Goal: Information Seeking & Learning: Find specific fact

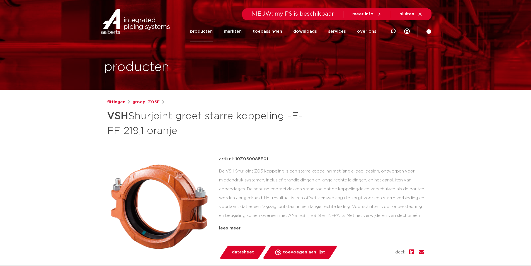
drag, startPoint x: 276, startPoint y: 158, endPoint x: 235, endPoint y: 159, distance: 40.7
click at [235, 159] on div "artikel: 10Z050085E01" at bounding box center [321, 159] width 205 height 7
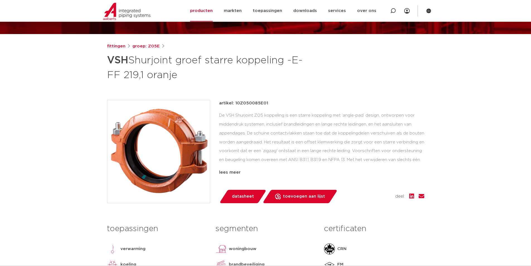
scroll to position [139, 0]
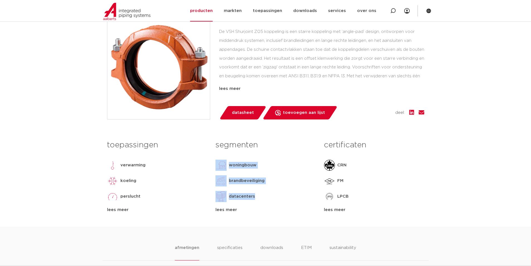
drag, startPoint x: 255, startPoint y: 196, endPoint x: 219, endPoint y: 162, distance: 49.7
click at [219, 162] on div "segmenten woningbouw brandbeveiliging datacenters utiliteitsbouw industrie lees…" at bounding box center [265, 175] width 109 height 76
click at [269, 202] on div "datacenters" at bounding box center [266, 196] width 100 height 11
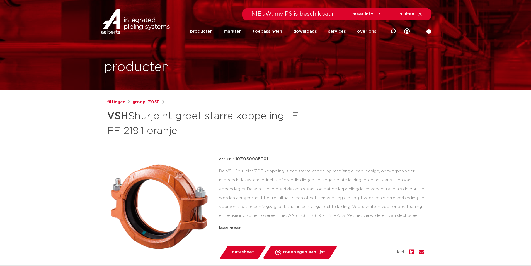
drag, startPoint x: 275, startPoint y: 157, endPoint x: 230, endPoint y: 158, distance: 45.5
click at [230, 158] on div "artikel: 10Z050085E01" at bounding box center [321, 159] width 205 height 7
click at [255, 158] on p "artikel: 10Z050085E01" at bounding box center [243, 159] width 49 height 7
drag, startPoint x: 276, startPoint y: 158, endPoint x: 234, endPoint y: 151, distance: 42.5
click at [234, 151] on div "fittingen groep: Z05E [PERSON_NAME] groef starre koppeling -E- FF 219,1 oranje" at bounding box center [266, 232] width 326 height 267
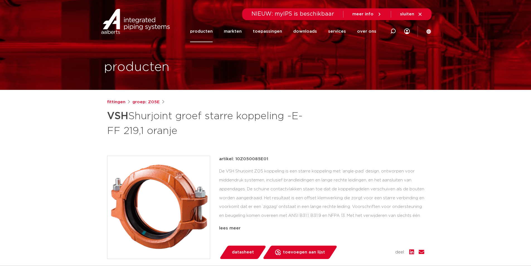
click at [234, 152] on div "fittingen groep: Z05E [PERSON_NAME] groef starre koppeling -E- FF 219,1 oranje" at bounding box center [266, 232] width 326 height 267
drag, startPoint x: 280, startPoint y: 159, endPoint x: 229, endPoint y: 159, distance: 51.6
click at [229, 159] on div "artikel: 10Z050085E01" at bounding box center [321, 159] width 205 height 7
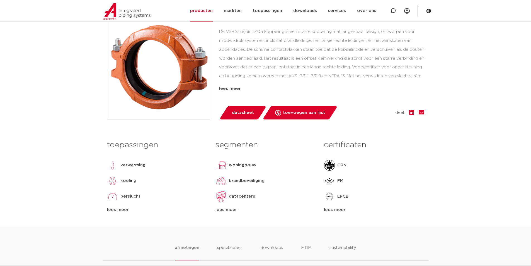
scroll to position [56, 0]
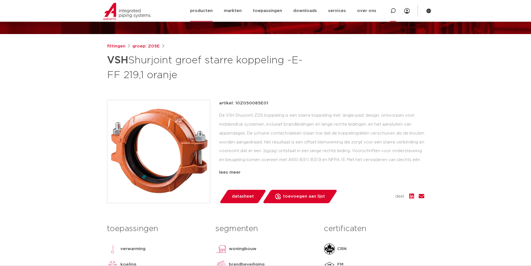
click at [394, 9] on icon at bounding box center [394, 11] width 6 height 6
type input "m07"
click button "Zoeken" at bounding box center [0, 0] width 0 height 0
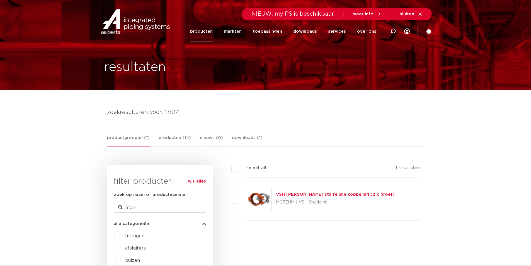
click at [303, 194] on link "VSH [PERSON_NAME] starre snelkoppeling (2 x groef)" at bounding box center [335, 194] width 119 height 4
click at [323, 195] on link "VSH [PERSON_NAME] starre snelkoppeling (2 x groef)" at bounding box center [335, 194] width 119 height 4
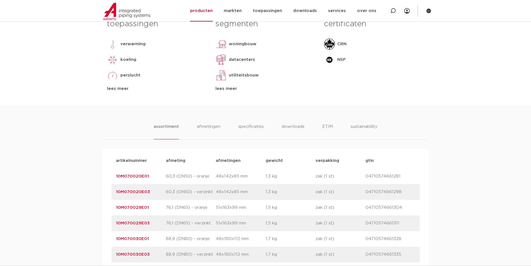
scroll to position [391, 0]
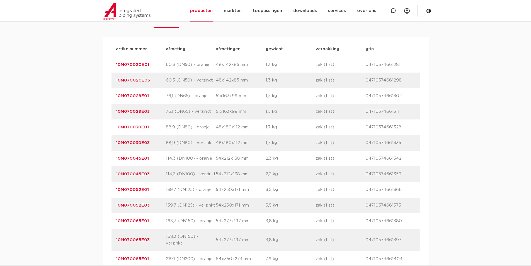
click at [126, 257] on link "10M070085E01" at bounding box center [132, 259] width 33 height 4
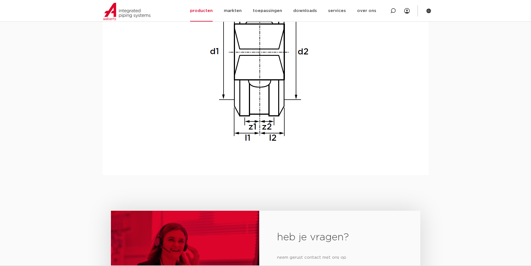
scroll to position [502, 0]
